Goal: Book appointment/travel/reservation

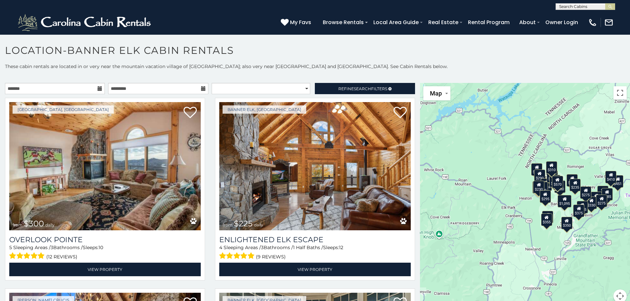
click at [99, 89] on icon at bounding box center [100, 88] width 5 height 5
click at [98, 88] on icon at bounding box center [100, 88] width 5 height 5
click at [98, 89] on icon at bounding box center [100, 88] width 5 height 5
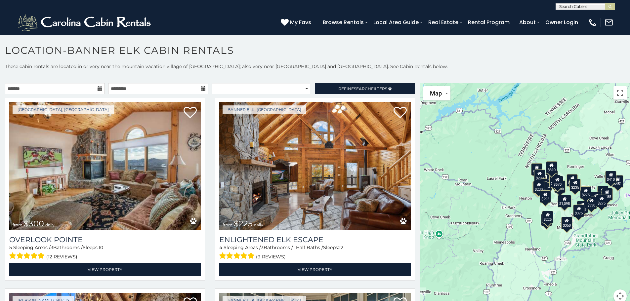
click at [98, 89] on icon at bounding box center [100, 88] width 5 height 5
click at [98, 87] on icon at bounding box center [100, 88] width 5 height 5
click at [201, 89] on icon at bounding box center [203, 88] width 5 height 5
click at [303, 89] on select "**********" at bounding box center [261, 88] width 99 height 11
select select "**********"
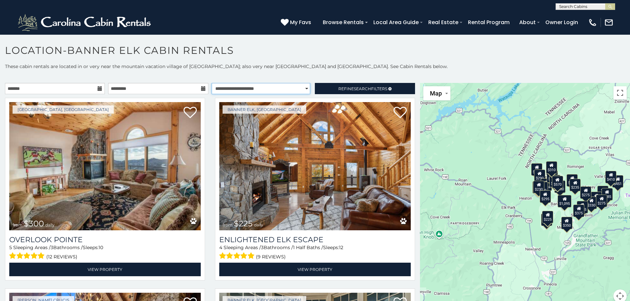
click at [212, 83] on select "**********" at bounding box center [261, 88] width 99 height 11
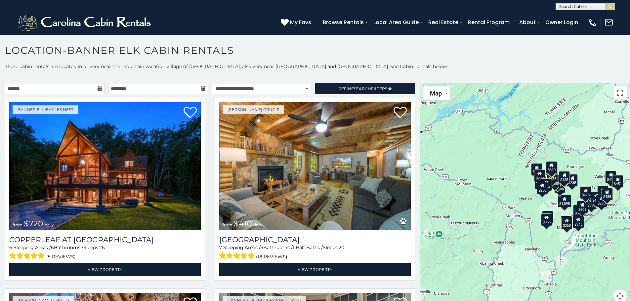
click at [98, 88] on icon at bounding box center [100, 88] width 5 height 5
click at [17, 86] on input "text" at bounding box center [55, 88] width 100 height 11
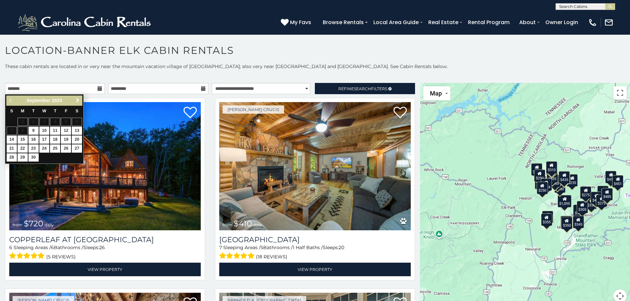
click at [76, 100] on span "Next" at bounding box center [77, 100] width 5 height 5
click at [77, 100] on span "Next" at bounding box center [77, 100] width 5 height 5
click at [78, 148] on link "27" at bounding box center [77, 149] width 10 height 8
type input "**********"
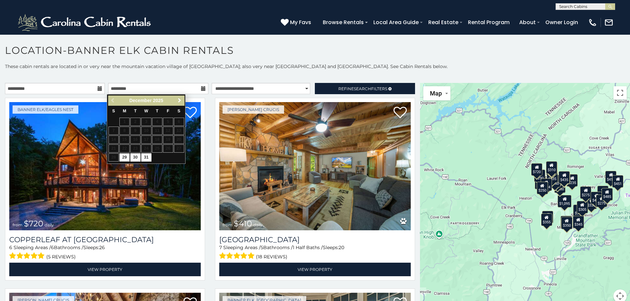
click at [179, 100] on span "Next" at bounding box center [179, 100] width 5 height 5
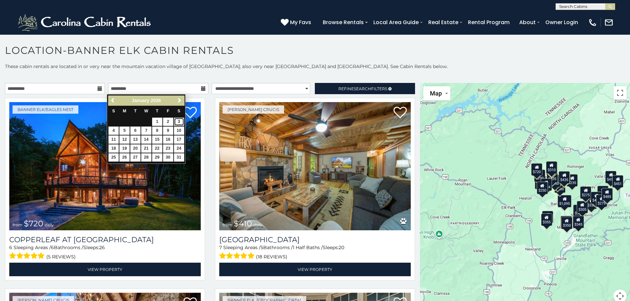
click at [179, 120] on link "3" at bounding box center [179, 122] width 10 height 8
type input "**********"
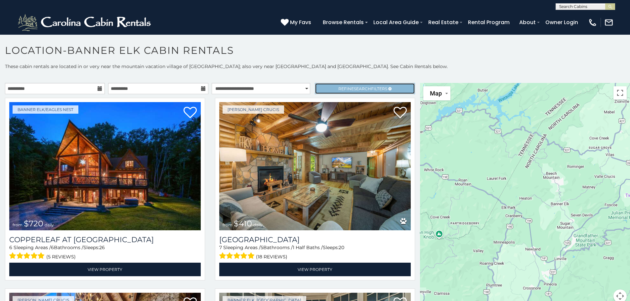
click at [362, 88] on span "Search" at bounding box center [362, 88] width 17 height 5
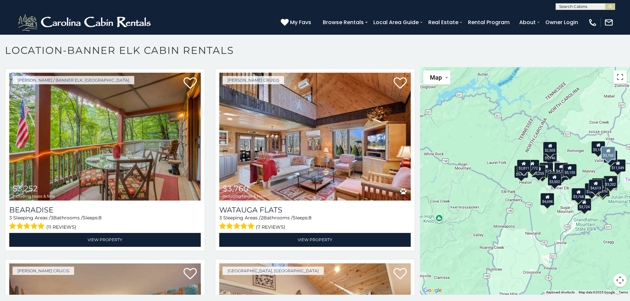
scroll to position [2316, 0]
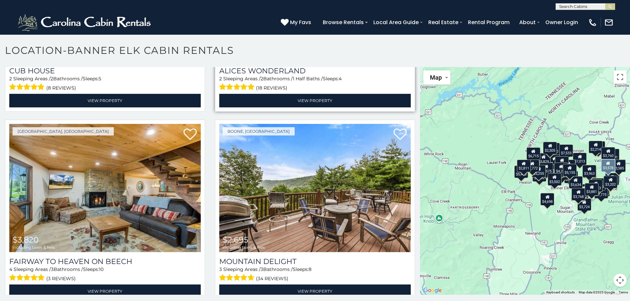
scroll to position [3210, 0]
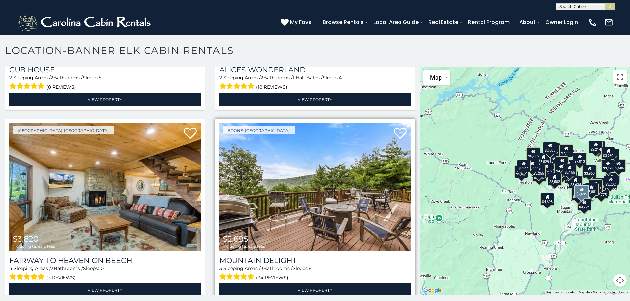
click at [340, 171] on img at bounding box center [315, 187] width 192 height 128
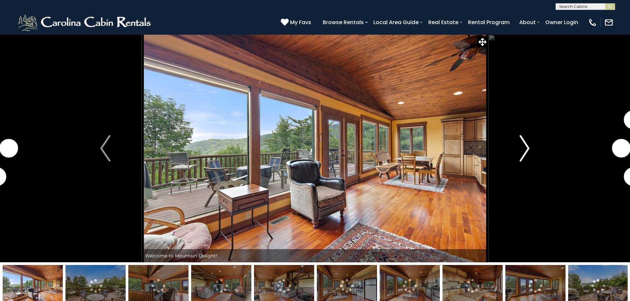
click at [524, 150] on img "Next" at bounding box center [525, 148] width 10 height 26
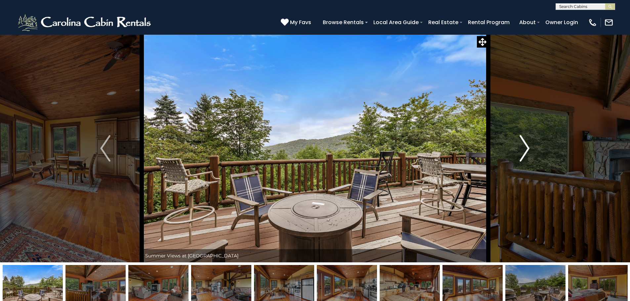
click at [525, 150] on img "Next" at bounding box center [525, 148] width 10 height 26
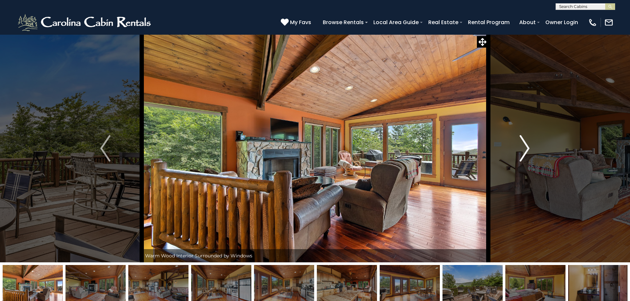
click at [525, 150] on img "Next" at bounding box center [525, 148] width 10 height 26
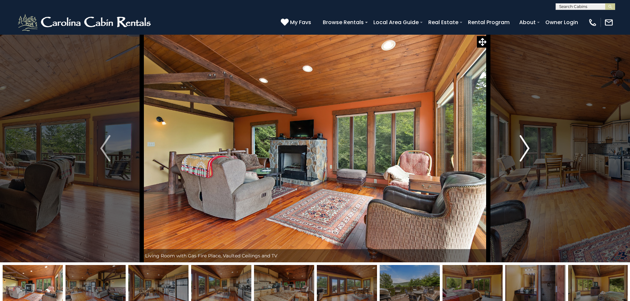
click at [525, 150] on img "Next" at bounding box center [525, 148] width 10 height 26
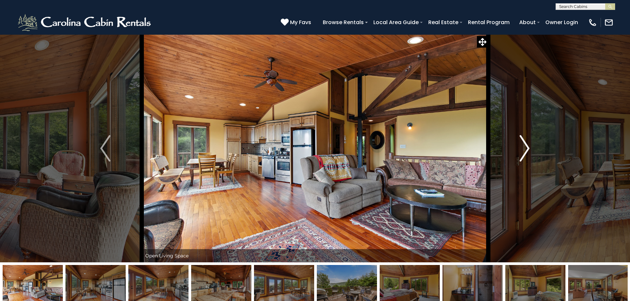
click at [525, 150] on img "Next" at bounding box center [525, 148] width 10 height 26
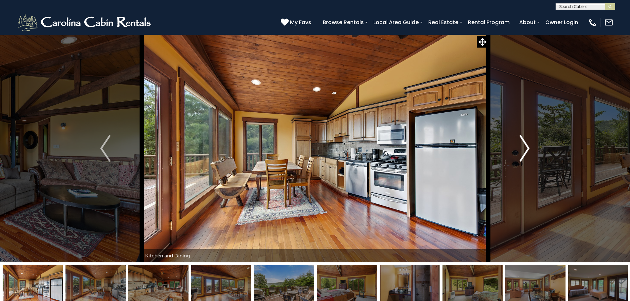
click at [525, 150] on img "Next" at bounding box center [525, 148] width 10 height 26
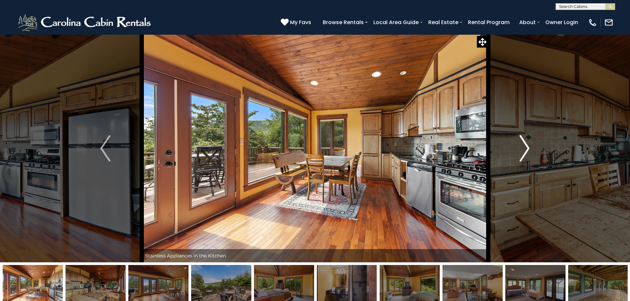
click at [525, 150] on img "Next" at bounding box center [525, 148] width 10 height 26
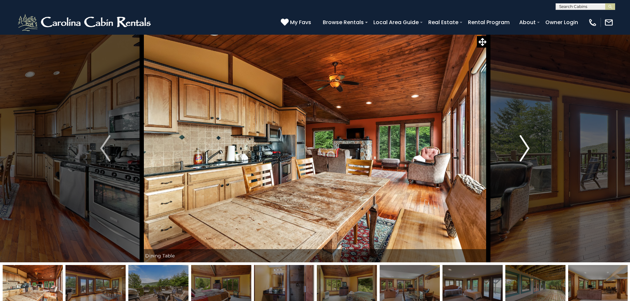
click at [525, 150] on img "Next" at bounding box center [525, 148] width 10 height 26
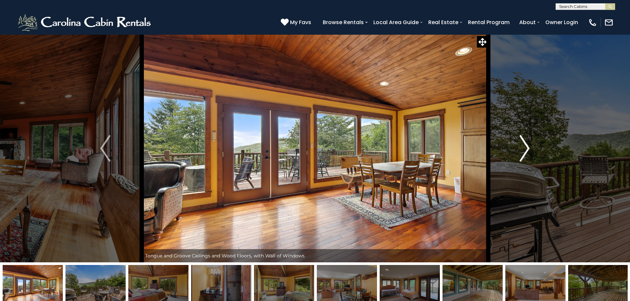
click at [525, 150] on img "Next" at bounding box center [525, 148] width 10 height 26
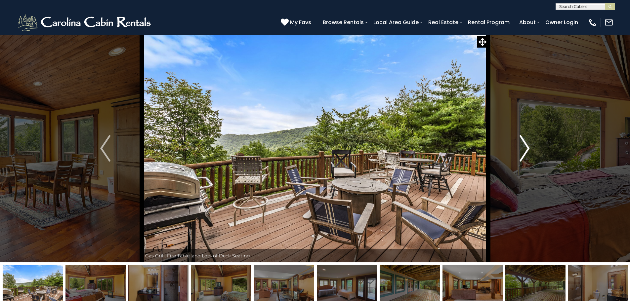
click at [525, 150] on img "Next" at bounding box center [525, 148] width 10 height 26
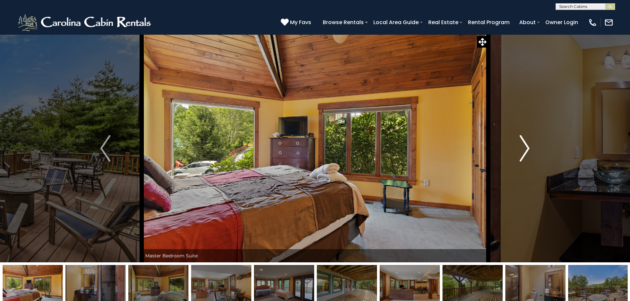
click at [525, 150] on img "Next" at bounding box center [525, 148] width 10 height 26
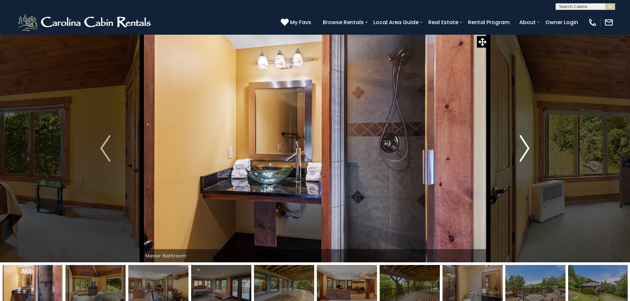
click at [525, 150] on img "Next" at bounding box center [525, 148] width 10 height 26
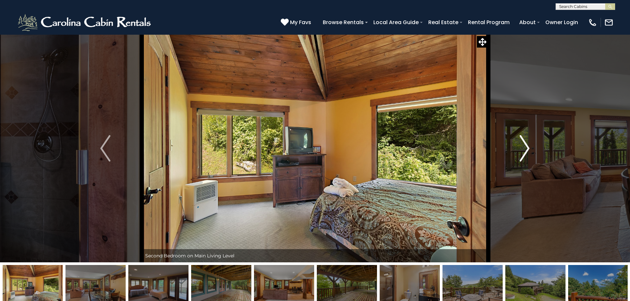
click at [525, 150] on img "Next" at bounding box center [525, 148] width 10 height 26
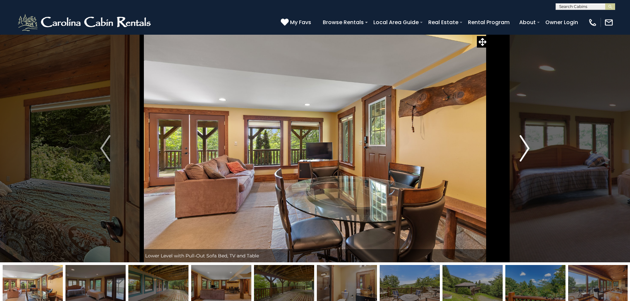
click at [525, 150] on img "Next" at bounding box center [525, 148] width 10 height 26
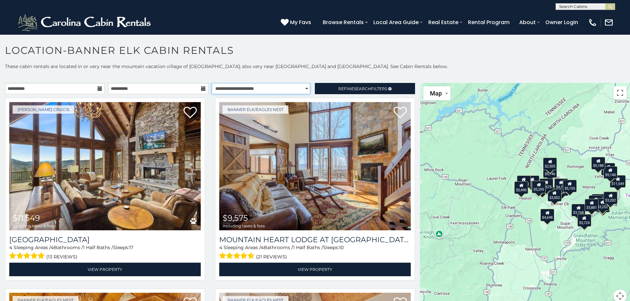
click at [302, 88] on select "**********" at bounding box center [261, 88] width 99 height 11
select select "*********"
click at [212, 83] on select "**********" at bounding box center [261, 88] width 99 height 11
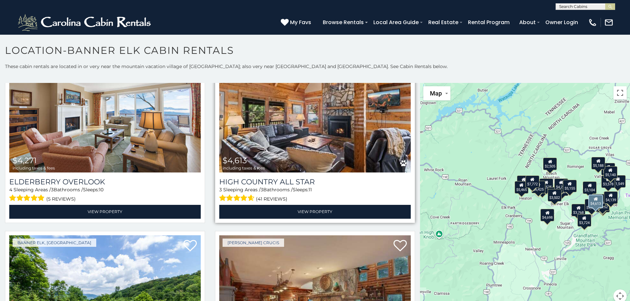
scroll to position [2349, 0]
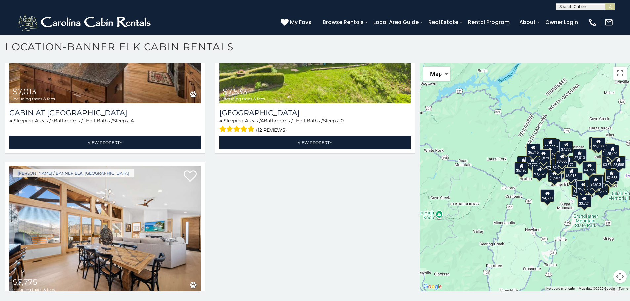
scroll to position [5082, 0]
